Goal: Task Accomplishment & Management: Manage account settings

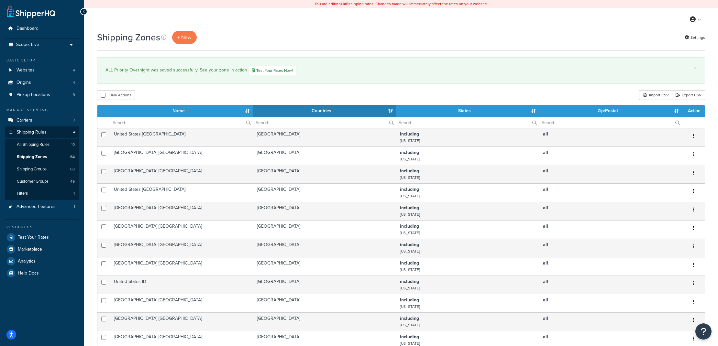
select select "15"
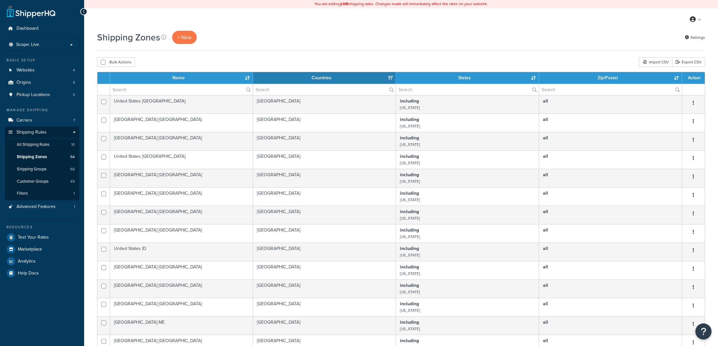
select select "15"
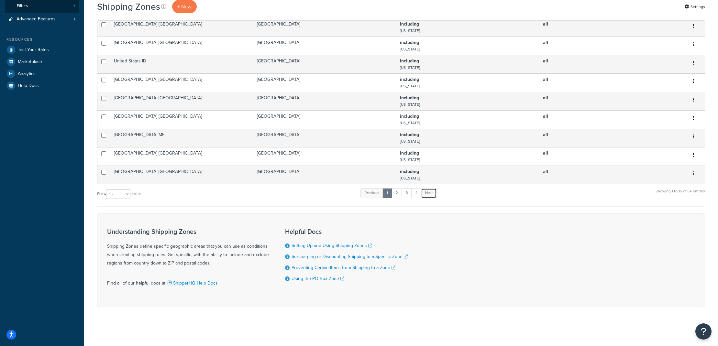
click at [424, 194] on link "Next" at bounding box center [429, 193] width 16 height 10
click at [410, 195] on link "3" at bounding box center [405, 193] width 10 height 10
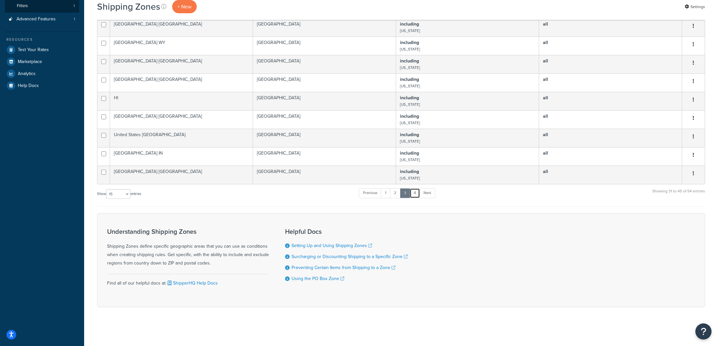
click at [415, 195] on link "4" at bounding box center [415, 193] width 10 height 10
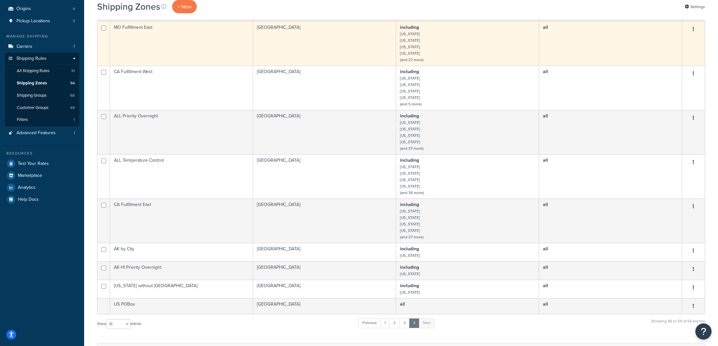
scroll to position [26, 0]
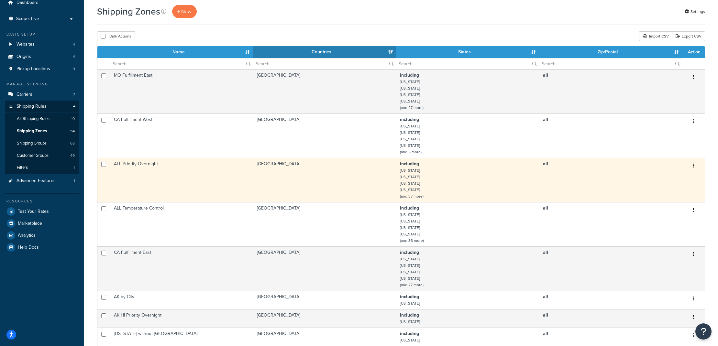
click at [172, 172] on td "ALL Priority Overnight" at bounding box center [181, 180] width 143 height 44
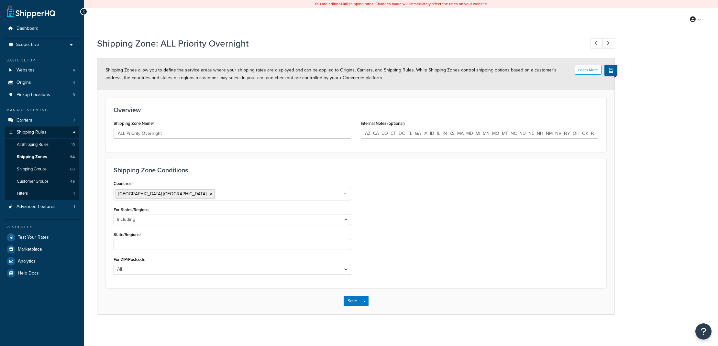
select select "including"
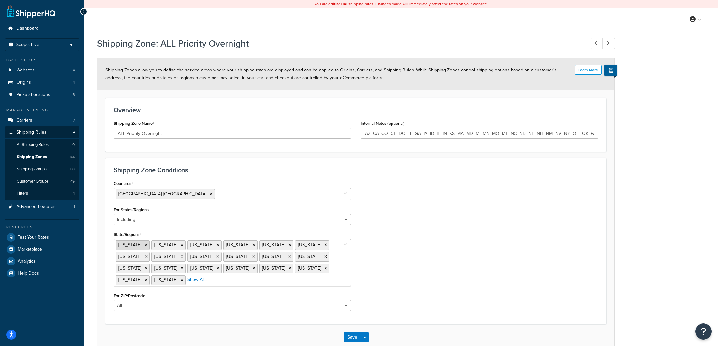
click at [145, 245] on icon at bounding box center [146, 245] width 3 height 4
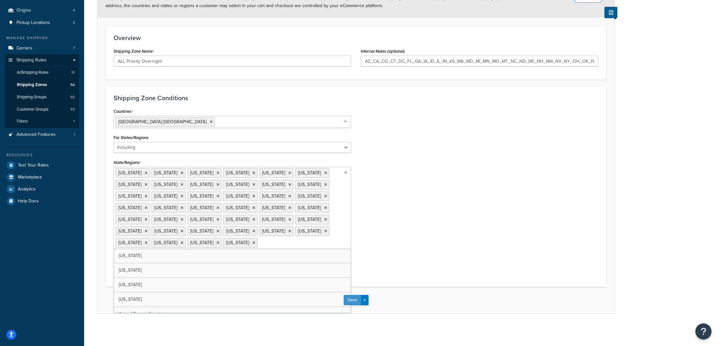
click at [357, 303] on button "Save" at bounding box center [352, 300] width 17 height 10
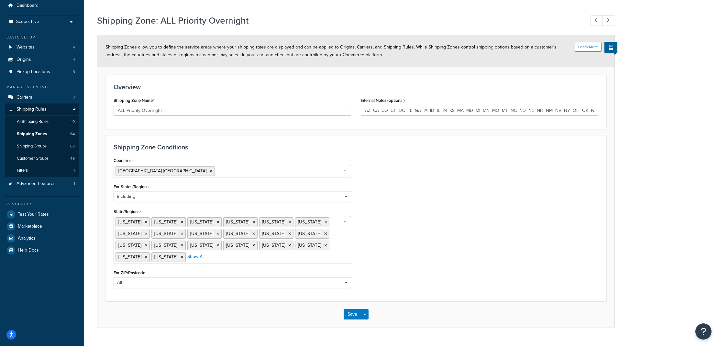
scroll to position [36, 0]
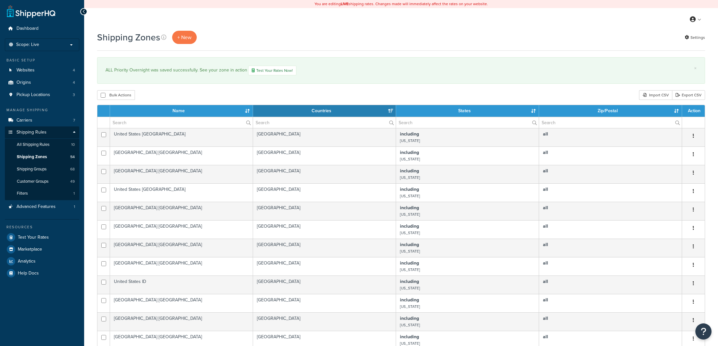
select select "15"
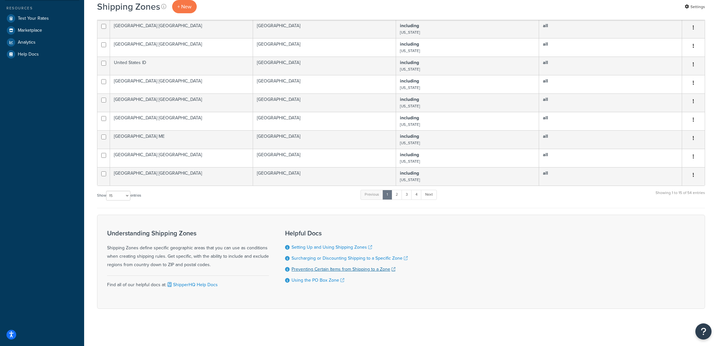
scroll to position [221, 0]
click at [415, 189] on link "4" at bounding box center [416, 193] width 10 height 10
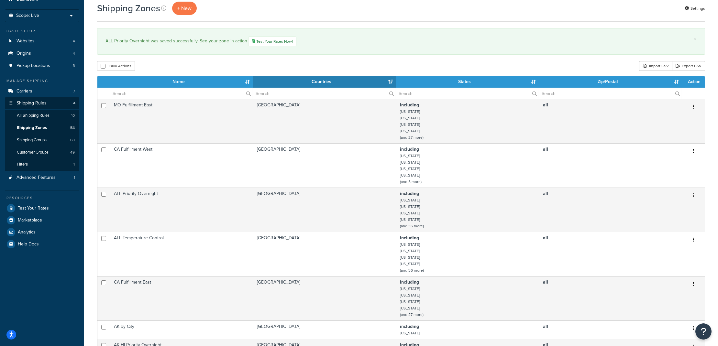
scroll to position [0, 0]
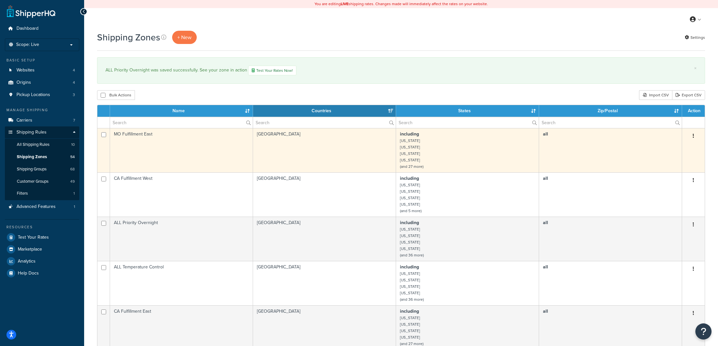
click at [154, 144] on td "MO Fulfillment East" at bounding box center [181, 150] width 143 height 44
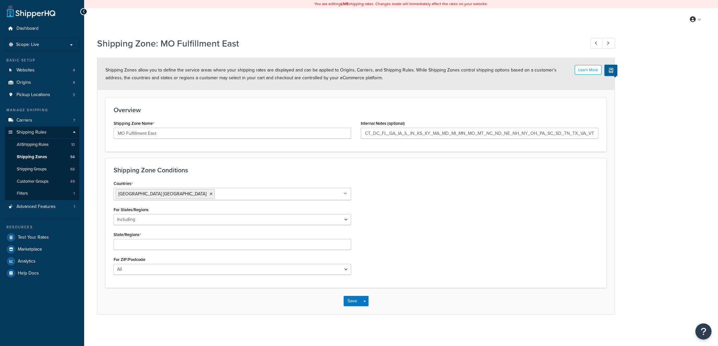
select select "including"
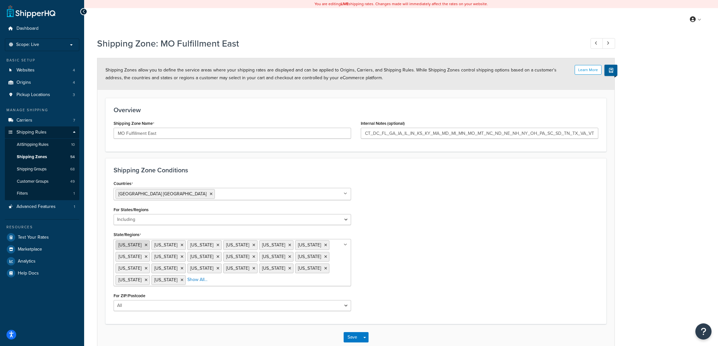
click at [145, 246] on icon at bounding box center [146, 245] width 3 height 4
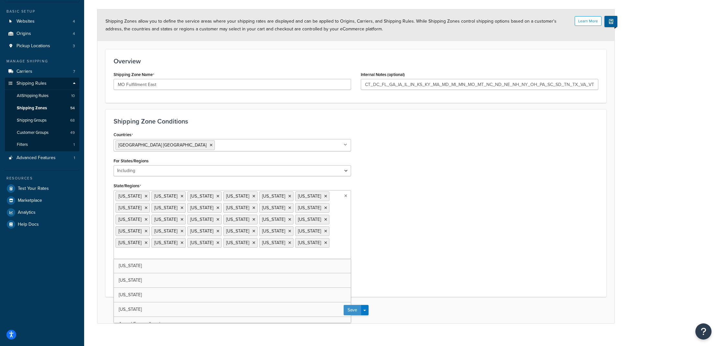
click at [355, 305] on button "Save" at bounding box center [352, 310] width 17 height 10
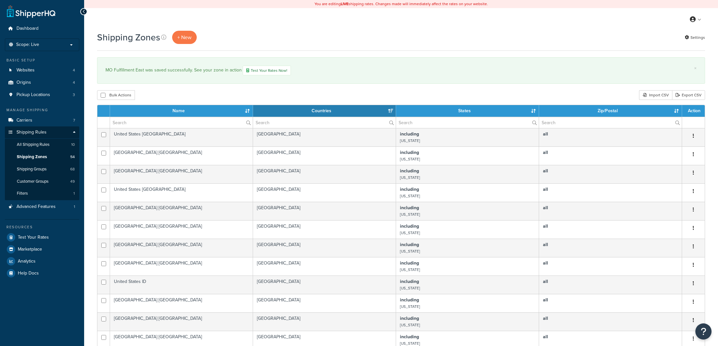
select select "15"
